Goal: Obtain resource: Download file/media

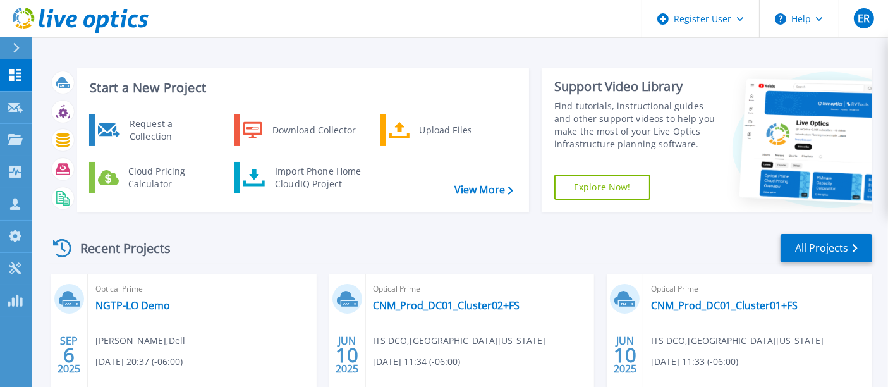
click at [143, 297] on div "Optical Prime NGTP-LO Demo Eddie Ramirez , Dell 09/05/2025, 20:37 (-06:00) Anon…" at bounding box center [202, 356] width 229 height 164
click at [145, 302] on link "NGTP-LO Demo" at bounding box center [132, 305] width 75 height 13
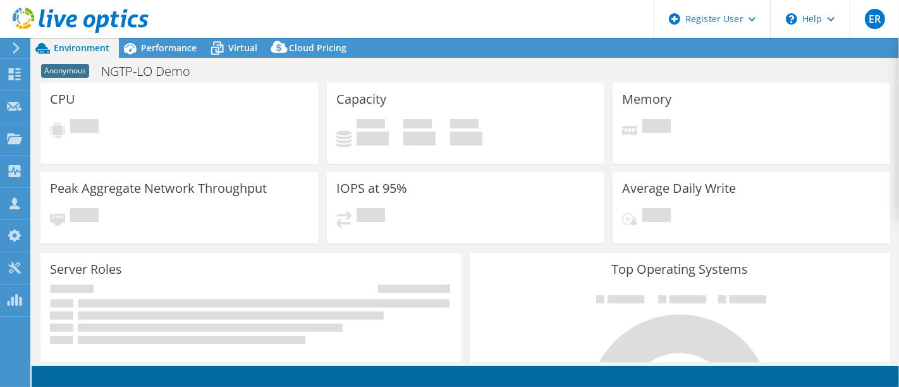
select select "USD"
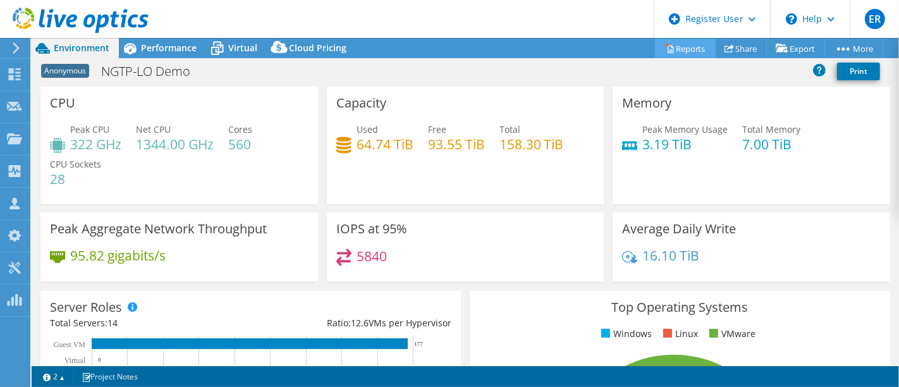
click at [675, 51] on link "Reports" at bounding box center [685, 49] width 61 height 20
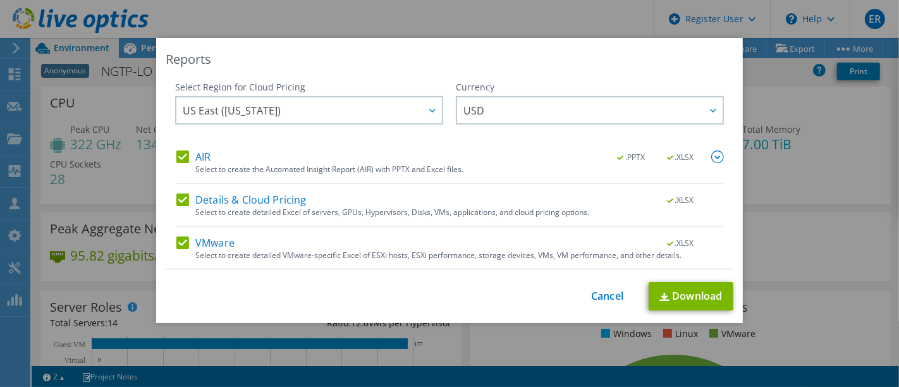
scroll to position [42, 0]
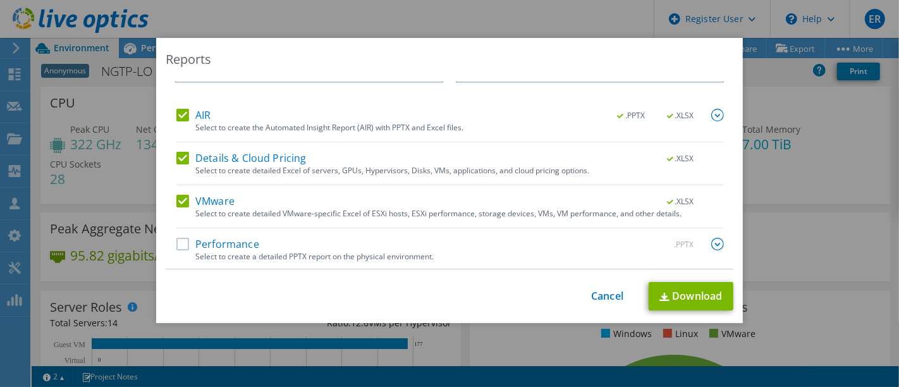
click at [204, 248] on label "Performance" at bounding box center [217, 244] width 83 height 13
click at [0, 0] on input "Performance" at bounding box center [0, 0] width 0 height 0
click at [659, 293] on img at bounding box center [664, 297] width 10 height 8
click at [491, 350] on div "Reports Select Region for Cloud Pricing Asia Pacific (Hong Kong) Asia Pacific (…" at bounding box center [449, 193] width 899 height 387
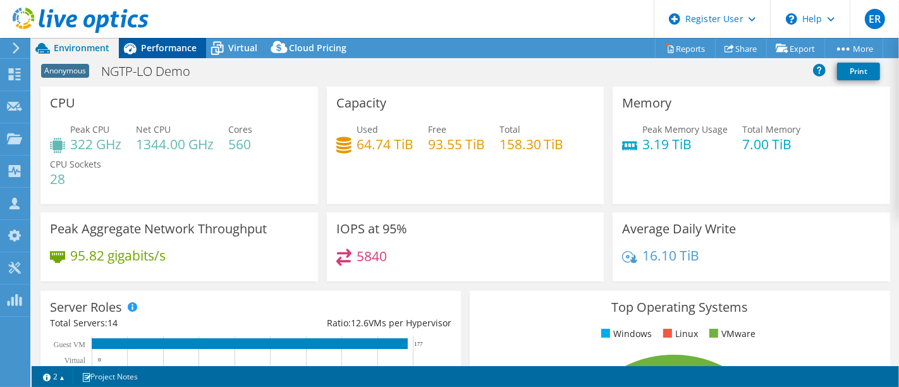
click at [169, 50] on span "Performance" at bounding box center [169, 48] width 56 height 12
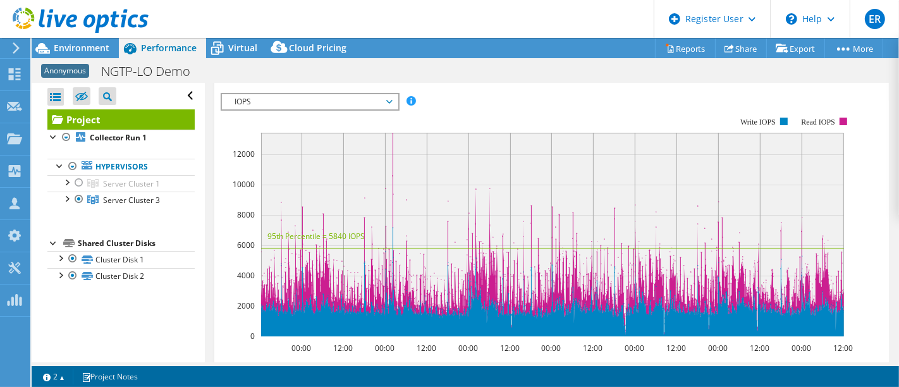
scroll to position [344, 0]
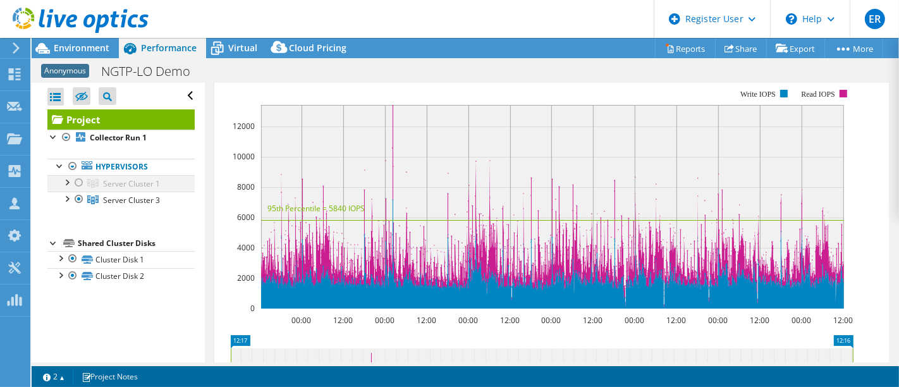
click at [79, 180] on div at bounding box center [79, 182] width 13 height 15
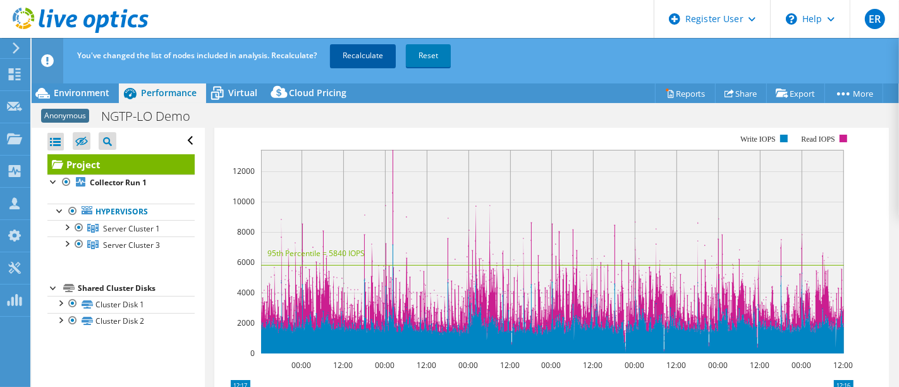
click at [377, 62] on link "Recalculate" at bounding box center [363, 55] width 66 height 23
